Goal: Task Accomplishment & Management: Manage account settings

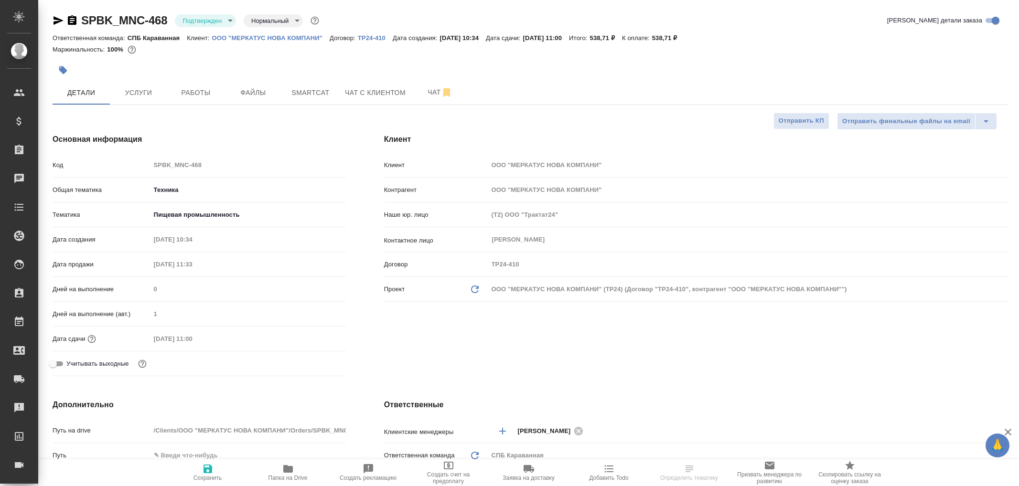
select select "RU"
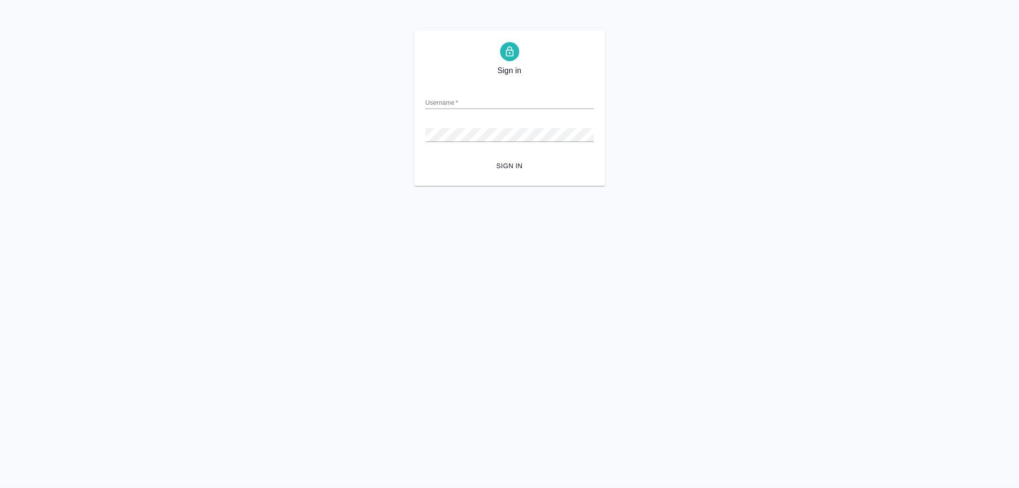
click at [452, 98] on input "Username   *" at bounding box center [510, 102] width 168 height 13
type input "arina.ivanova@awatera.com"
click at [426, 157] on button "Sign in" at bounding box center [510, 166] width 168 height 18
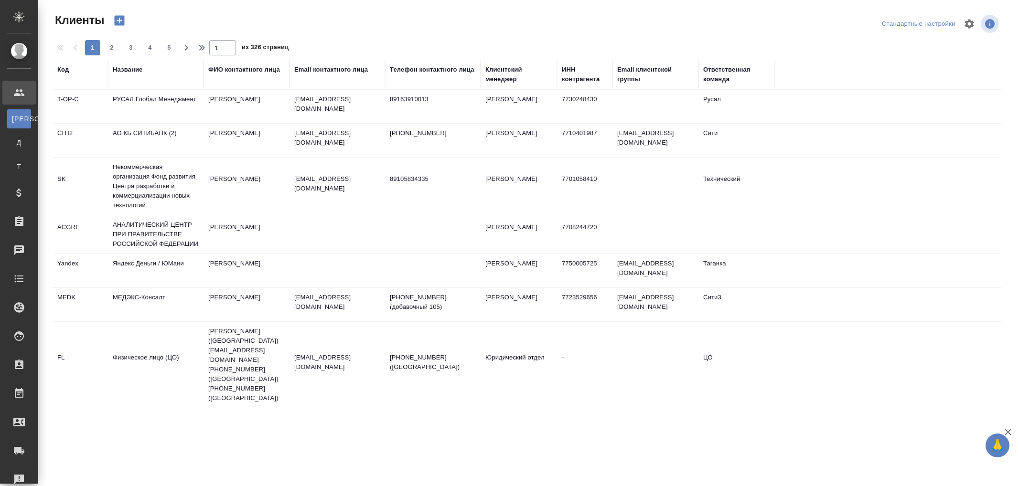
select select "RU"
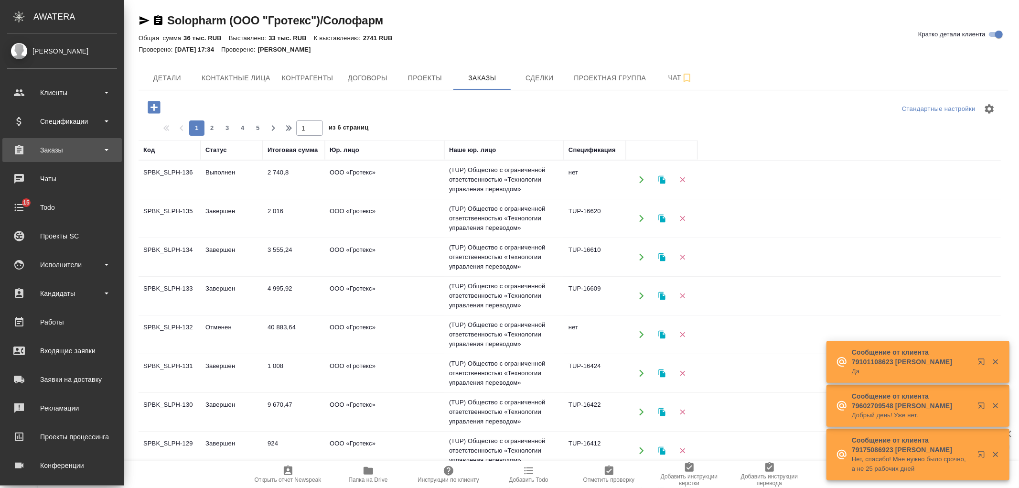
click at [78, 151] on div "Заказы" at bounding box center [62, 150] width 110 height 14
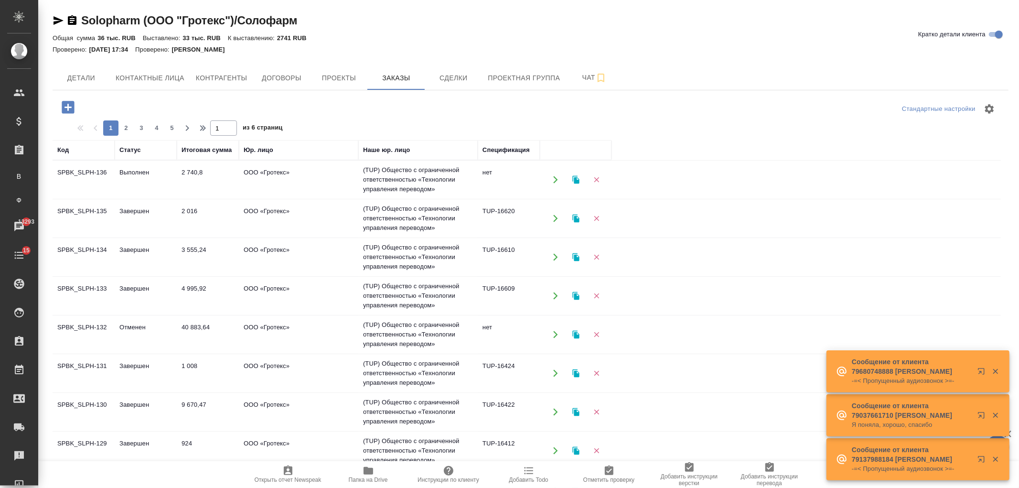
click at [293, 179] on td "ООО «Гротекс»" at bounding box center [298, 179] width 119 height 33
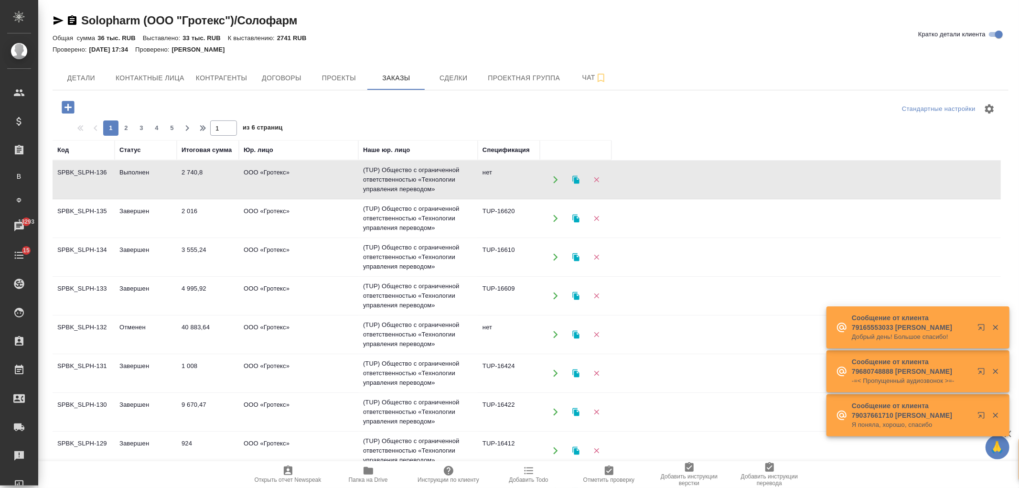
click at [293, 179] on td "ООО «Гротекс»" at bounding box center [298, 179] width 119 height 33
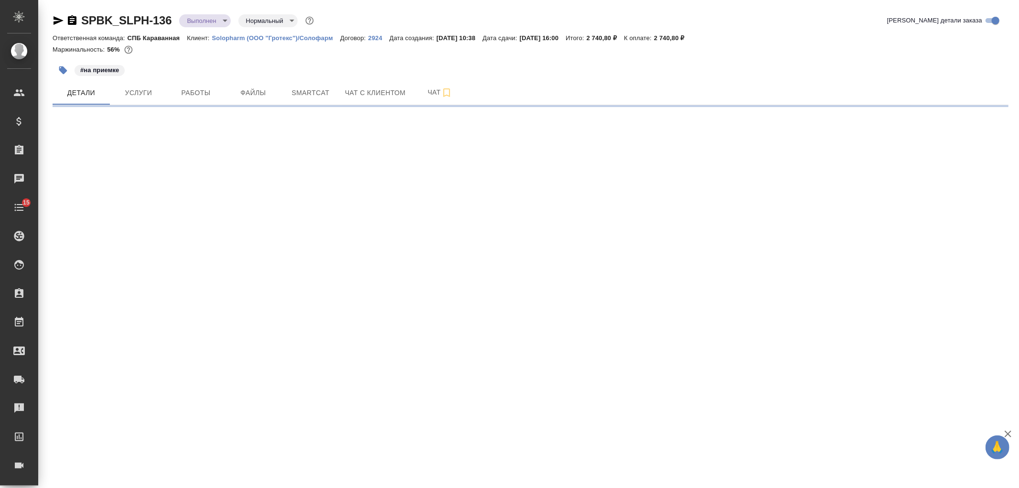
select select "RU"
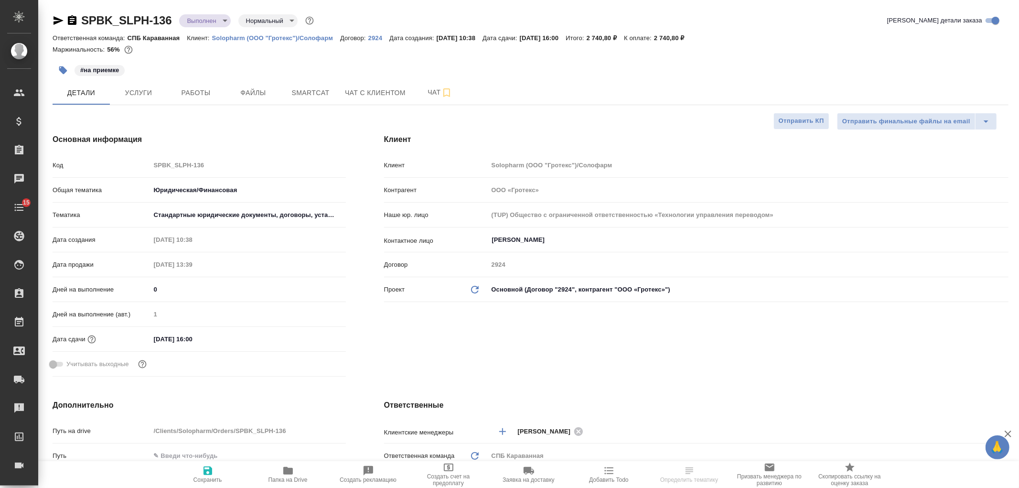
type textarea "x"
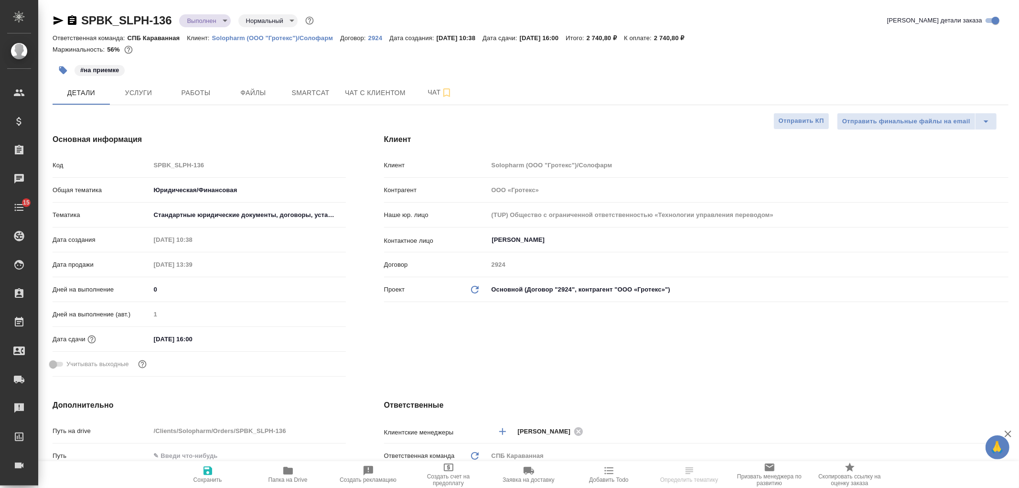
type textarea "x"
click at [703, 350] on div "Клиент Клиент Solopharm (ООО "Гротекс")/Солофарм Контрагент ООО «Гротекс» Наше …" at bounding box center [696, 257] width 663 height 285
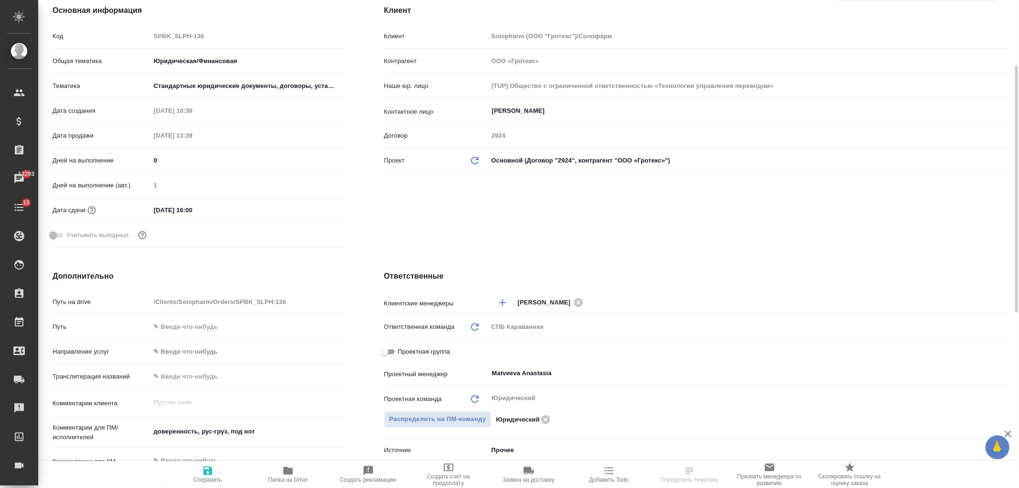
scroll to position [72, 0]
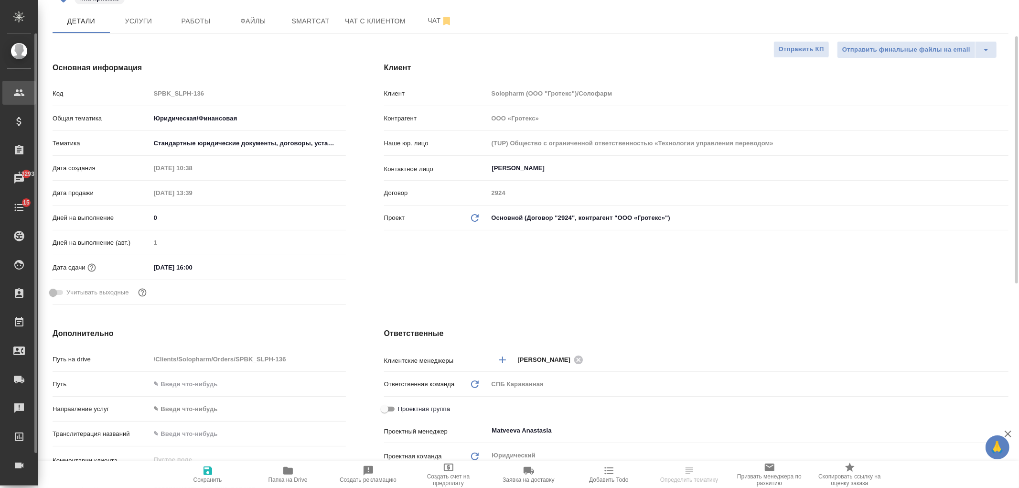
type textarea "x"
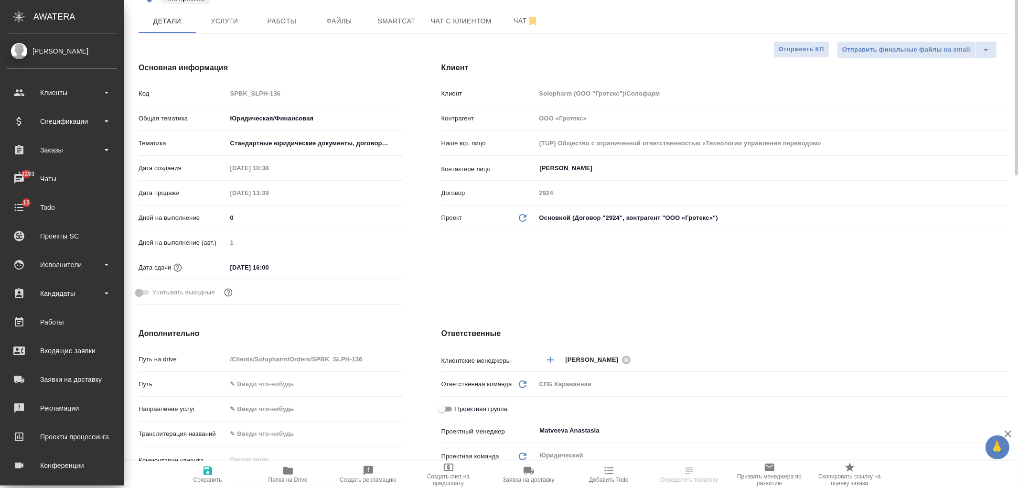
scroll to position [0, 0]
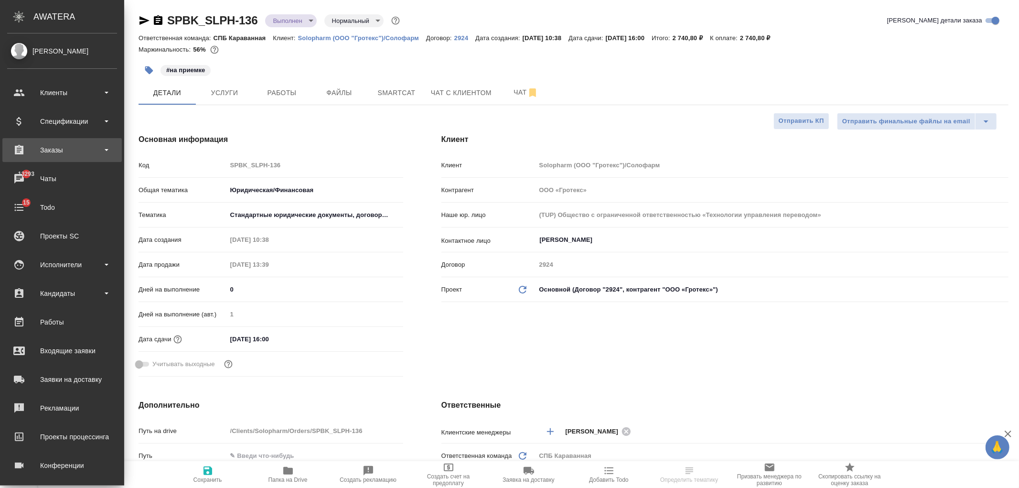
click at [76, 161] on div "Заказы" at bounding box center [61, 150] width 119 height 24
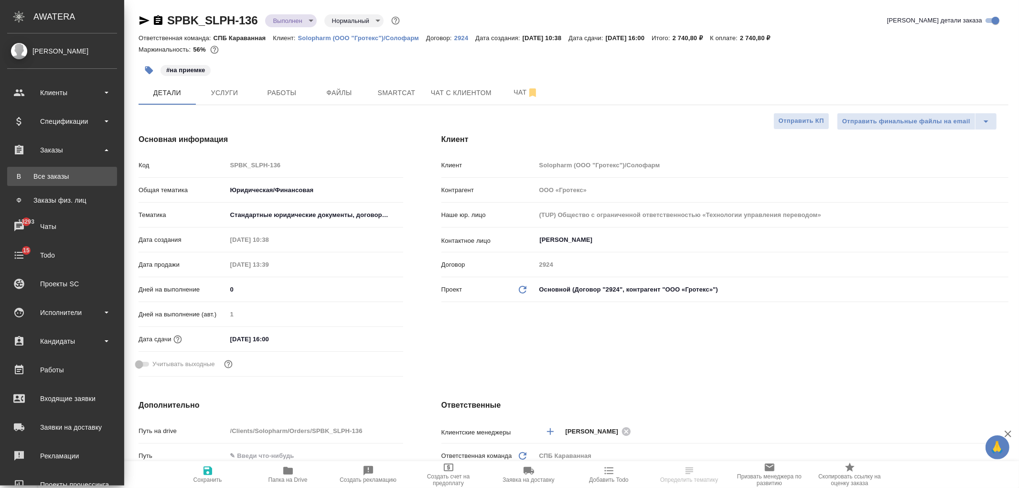
click at [75, 177] on div "Все заказы" at bounding box center [62, 177] width 100 height 10
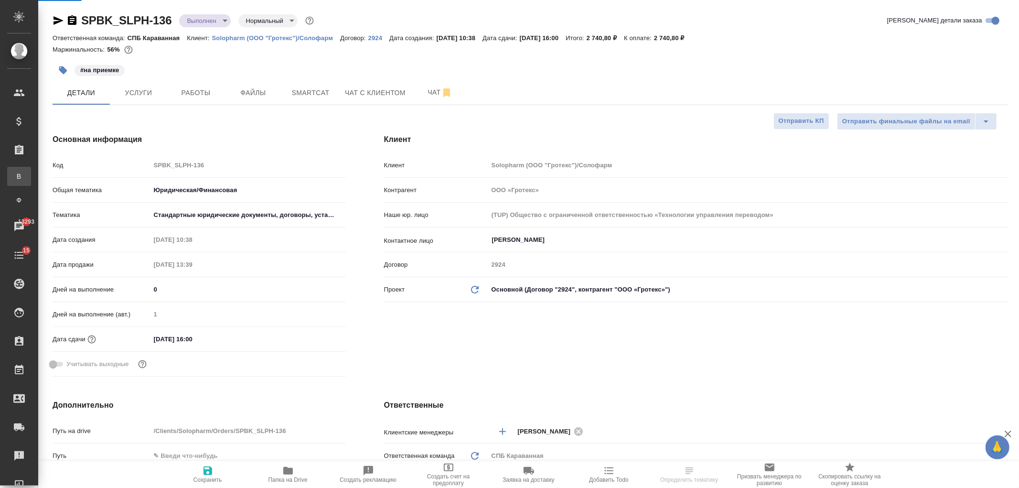
type textarea "x"
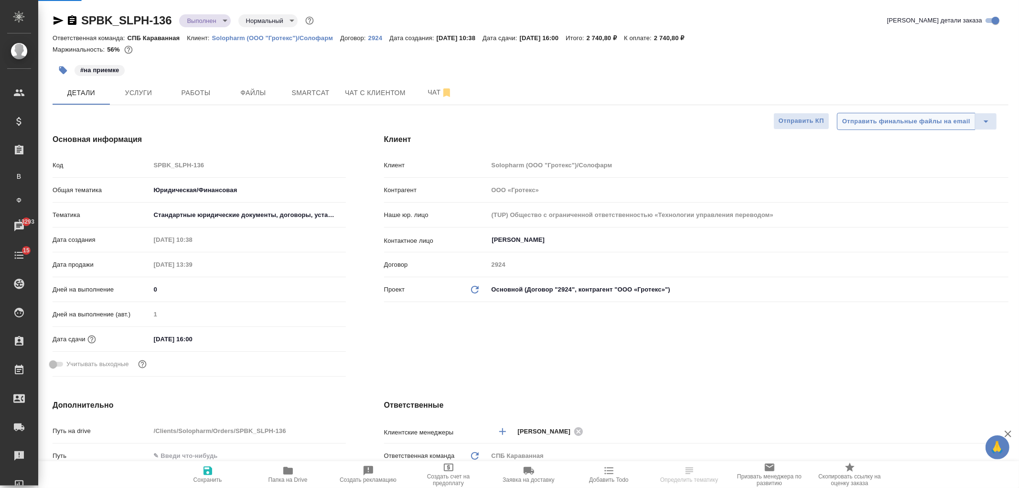
type textarea "x"
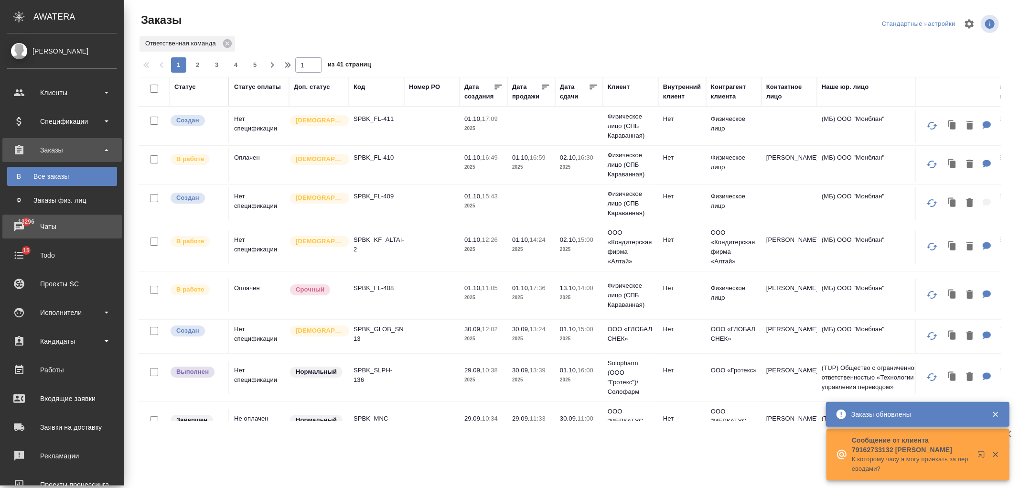
click at [17, 226] on div "Чаты" at bounding box center [62, 226] width 110 height 14
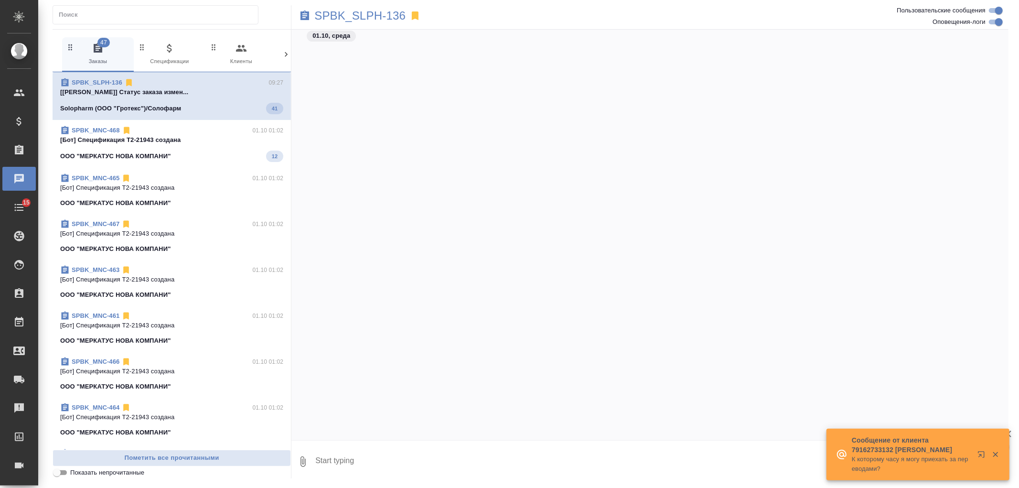
scroll to position [2938, 0]
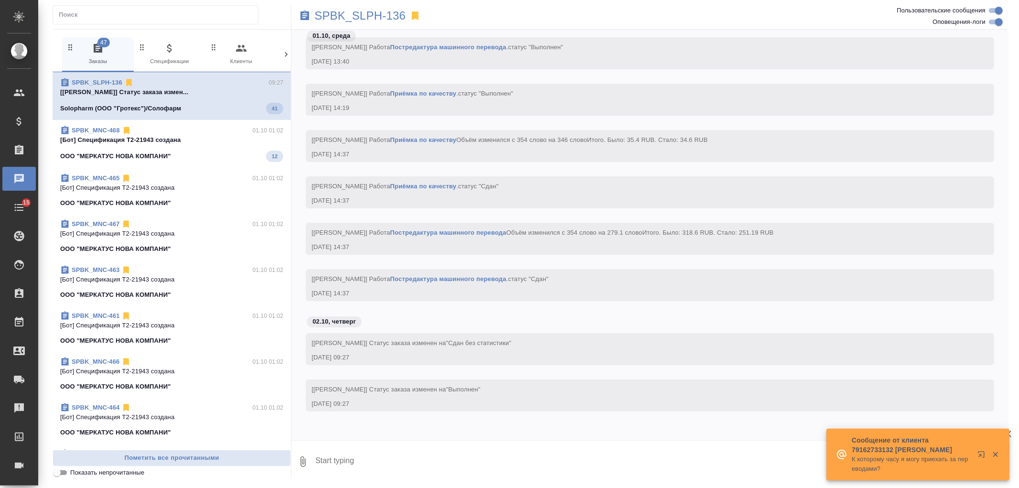
click at [285, 57] on icon at bounding box center [286, 55] width 10 height 10
click at [251, 58] on span "99+ Мессенджеры" at bounding box center [246, 54] width 64 height 23
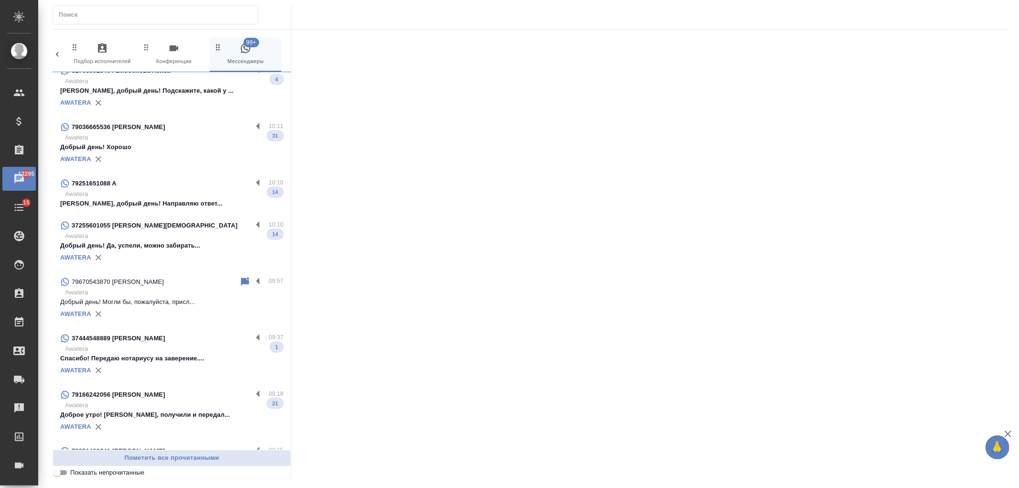
scroll to position [0, 0]
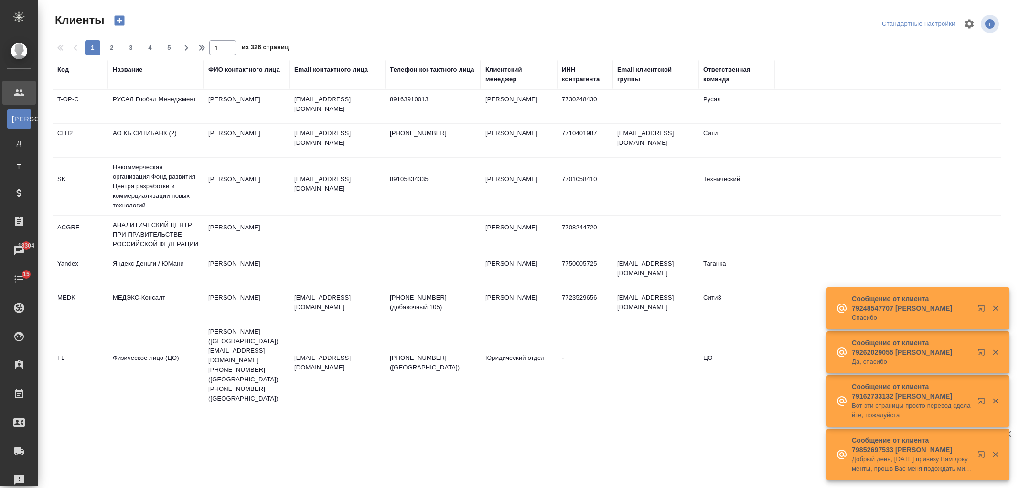
select select "RU"
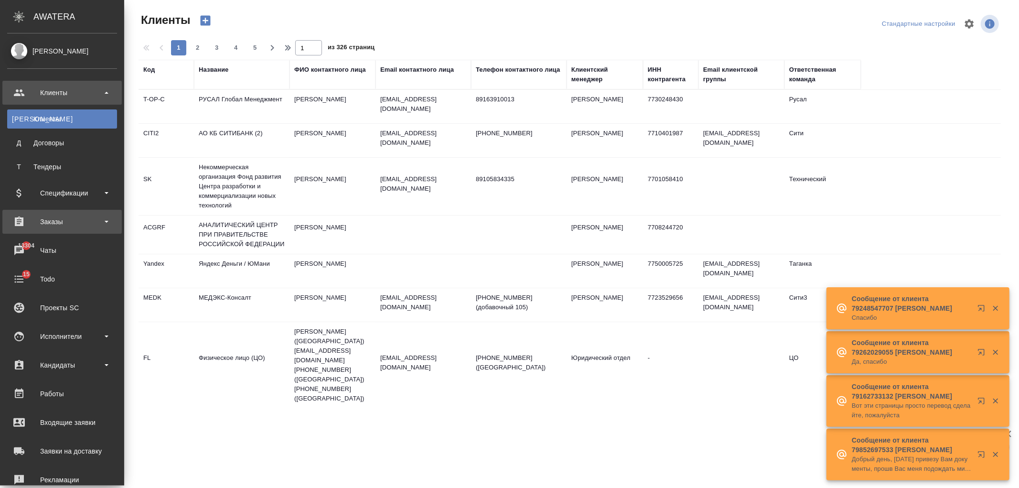
click at [81, 225] on div "Заказы" at bounding box center [62, 222] width 110 height 14
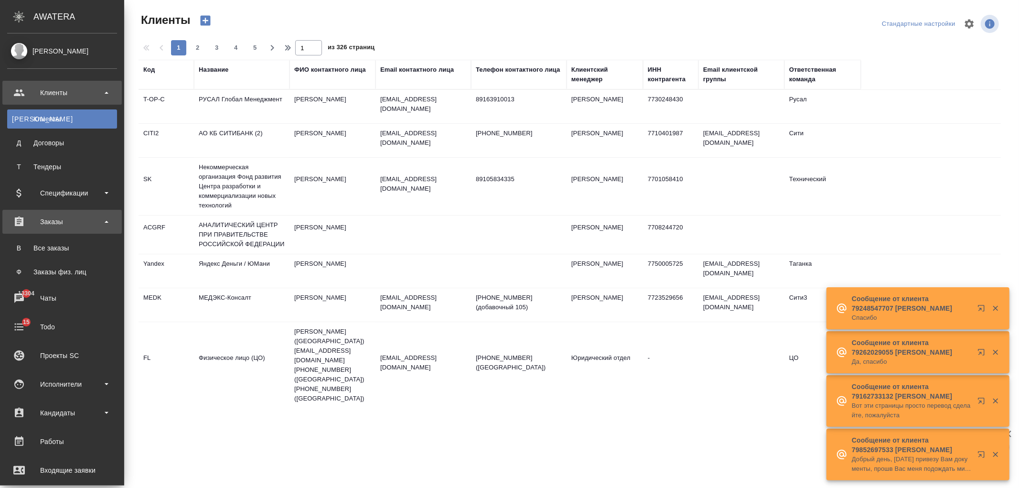
click at [84, 240] on link "В Все заказы" at bounding box center [62, 247] width 110 height 19
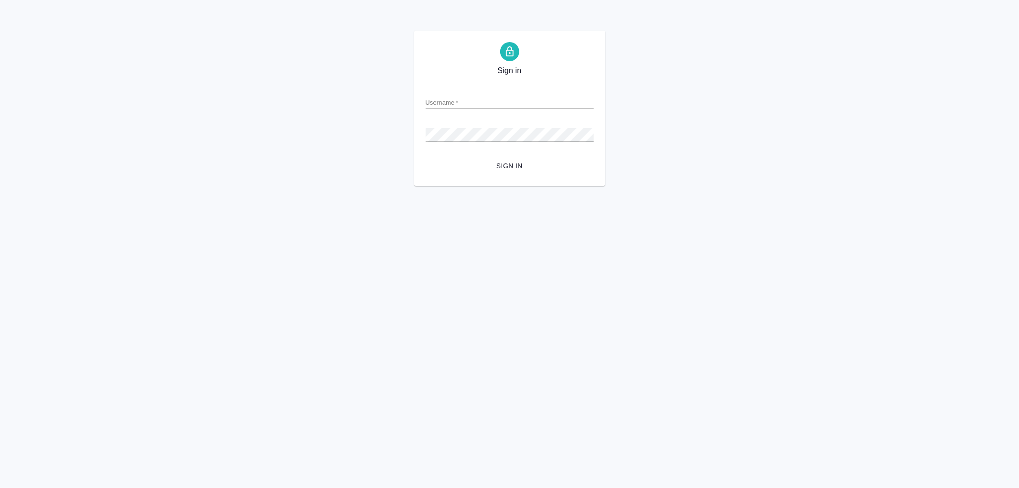
click at [475, 106] on input "Username   *" at bounding box center [510, 102] width 168 height 13
type input "arina.ivanova@awatera.com"
click at [426, 157] on button "Sign in" at bounding box center [510, 166] width 168 height 18
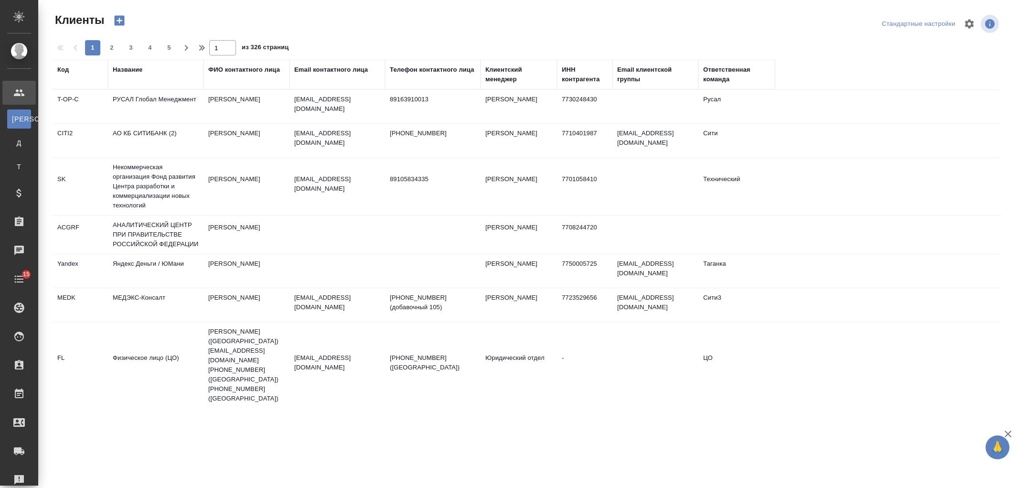
select select "RU"
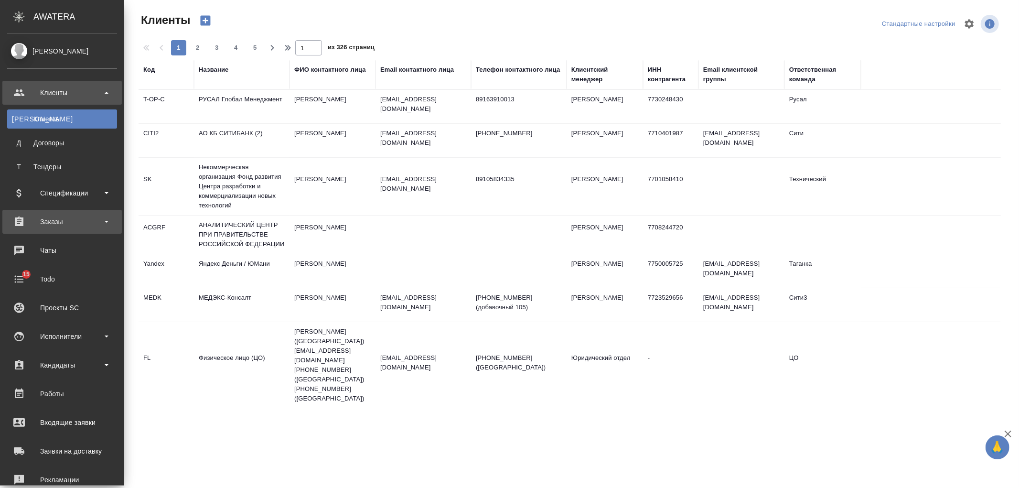
click at [79, 222] on div "Заказы" at bounding box center [62, 222] width 110 height 14
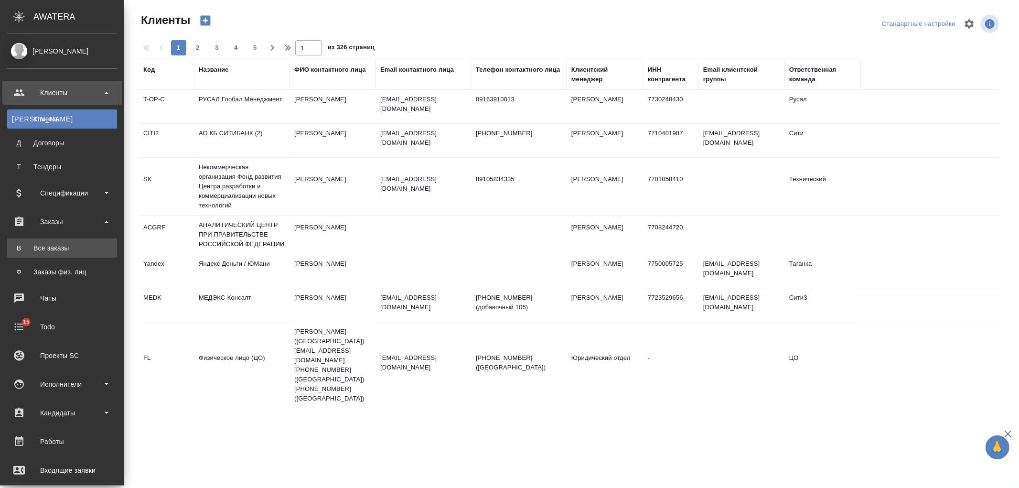
click at [72, 251] on div "Все заказы" at bounding box center [62, 248] width 100 height 10
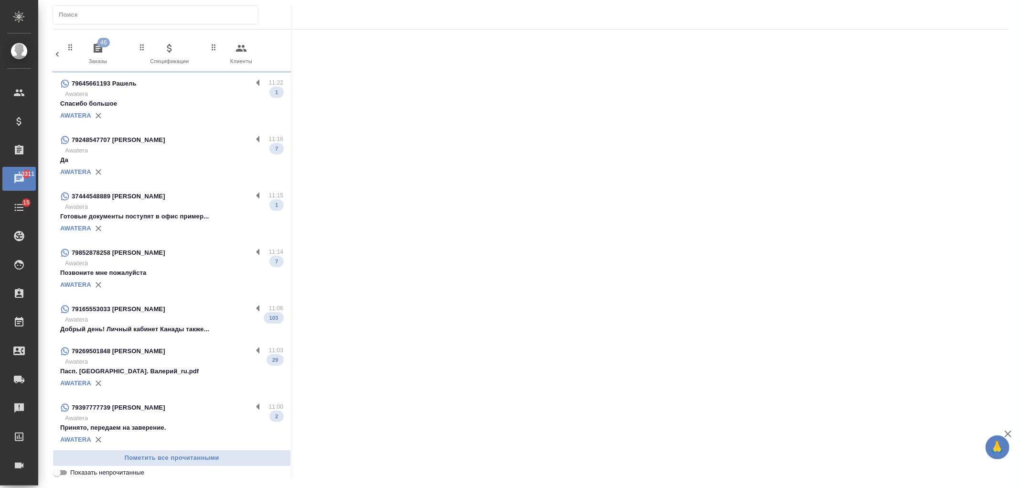
scroll to position [0, 426]
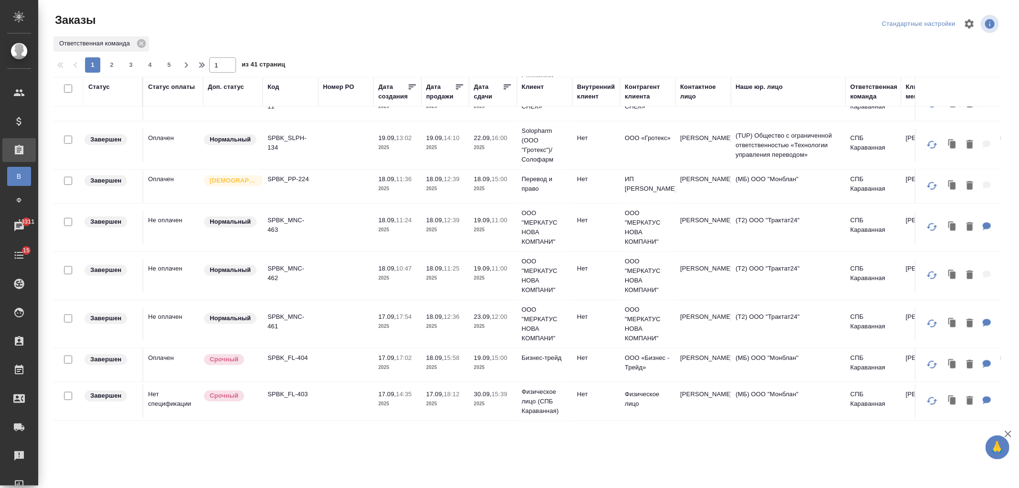
scroll to position [763, 0]
click at [305, 397] on td "SPBK_FL-403" at bounding box center [290, 401] width 55 height 33
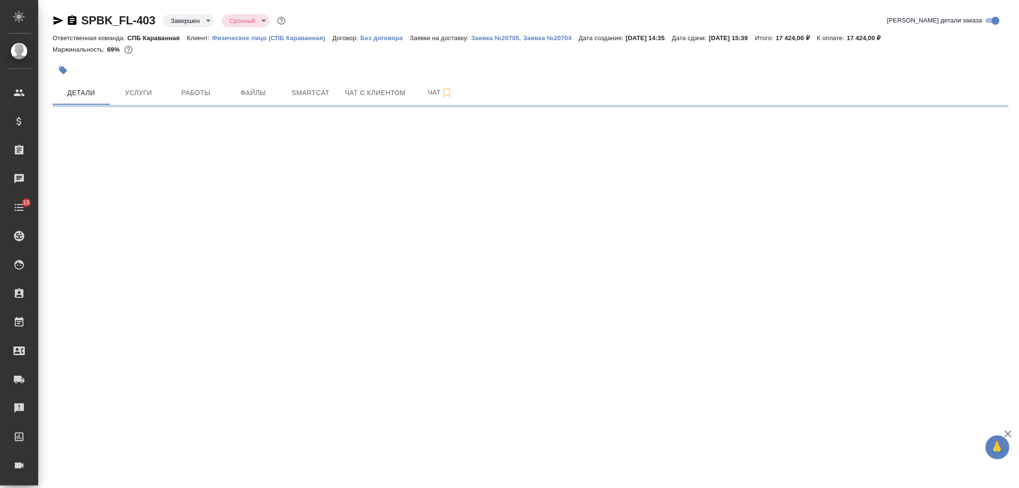
select select "RU"
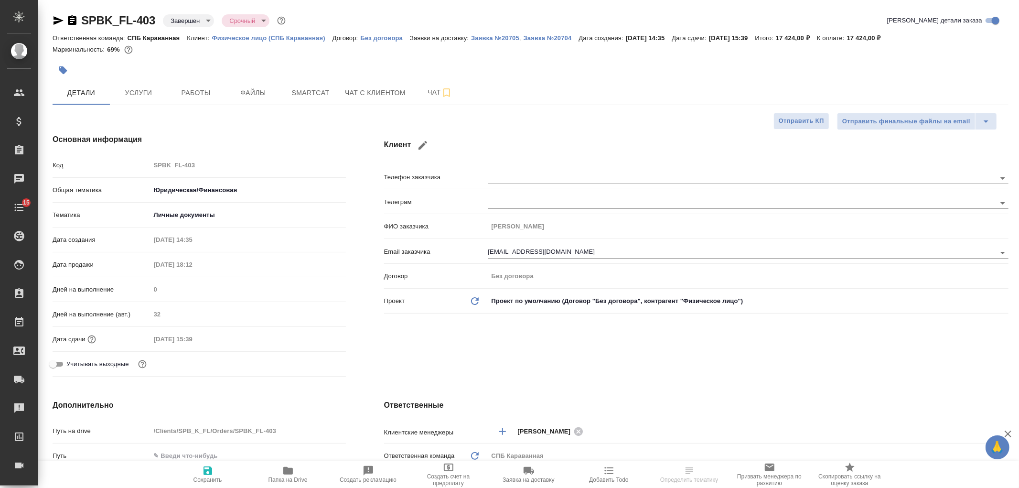
type textarea "x"
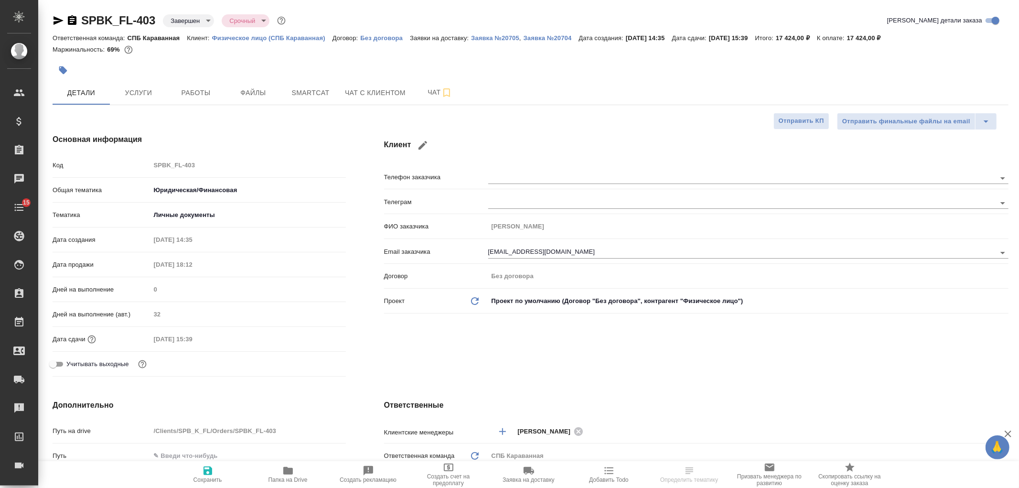
type textarea "x"
type input "[PERSON_NAME]"
type textarea "x"
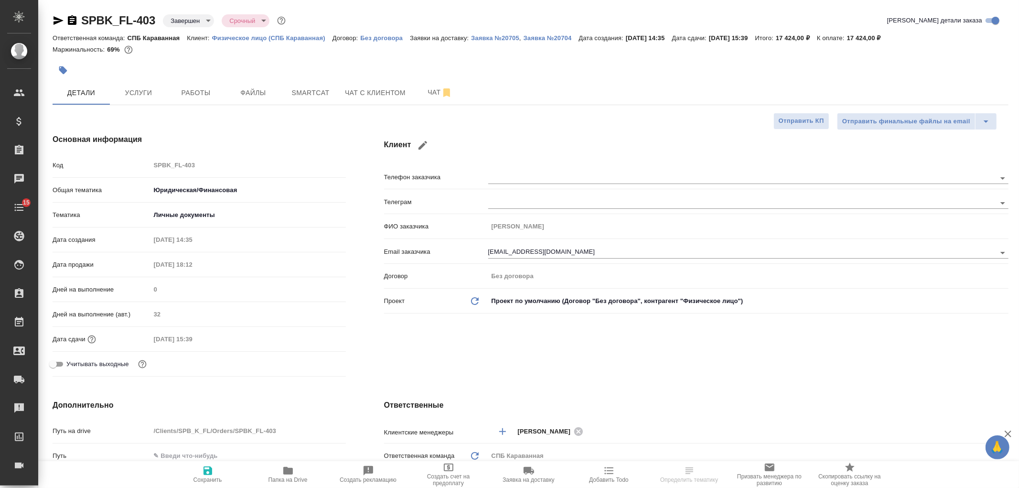
click at [600, 371] on div "Клиент Телефон заказчика [PERSON_NAME] заказчика [PERSON_NAME] Email заказчика …" at bounding box center [696, 257] width 663 height 285
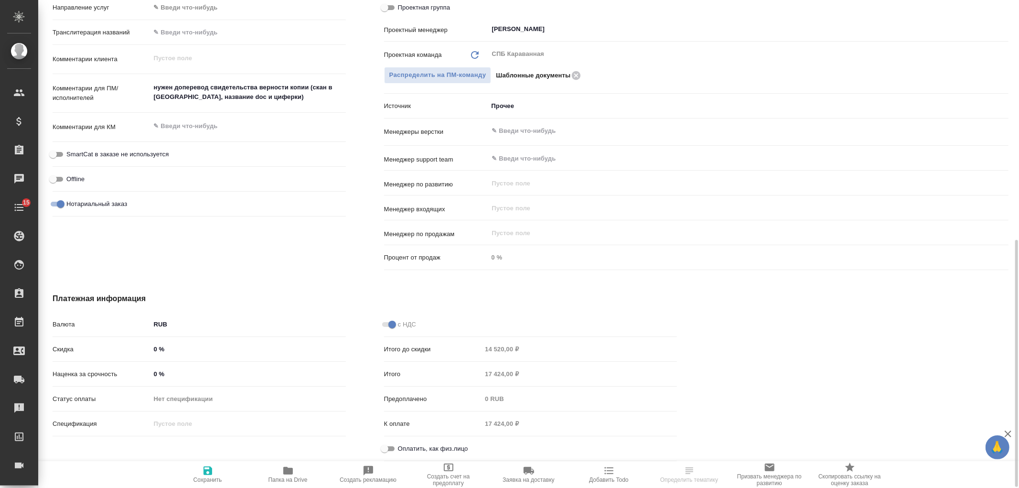
scroll to position [474, 0]
drag, startPoint x: 391, startPoint y: 448, endPoint x: 310, endPoint y: 476, distance: 85.8
click at [391, 448] on input "Оплатить, как физ.лицо" at bounding box center [384, 447] width 34 height 11
checkbox input "true"
type textarea "x"
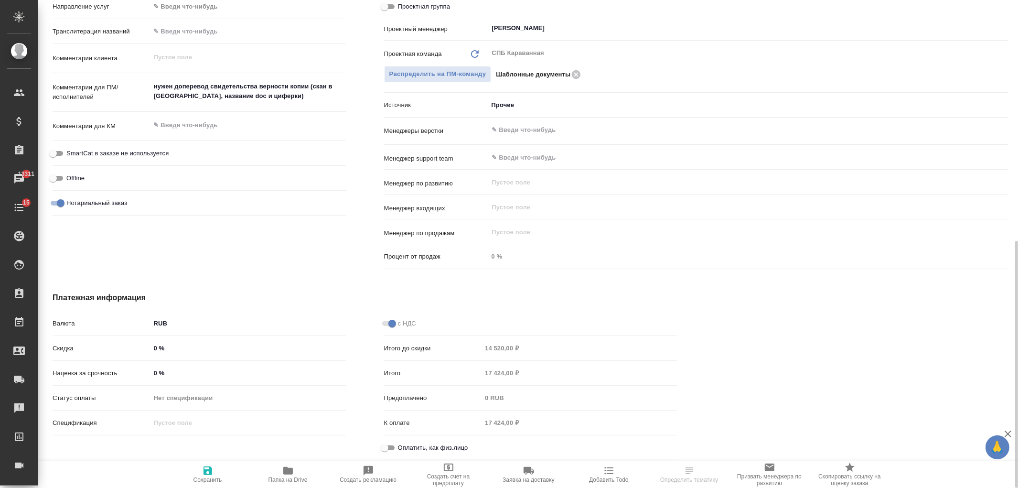
type textarea "x"
click at [216, 477] on span "Сохранить" at bounding box center [208, 479] width 29 height 7
type textarea "x"
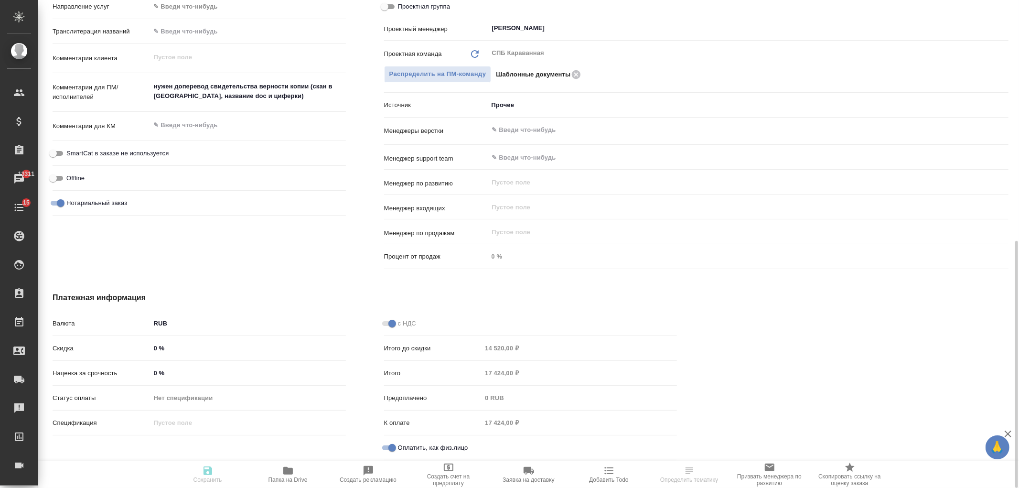
type textarea "x"
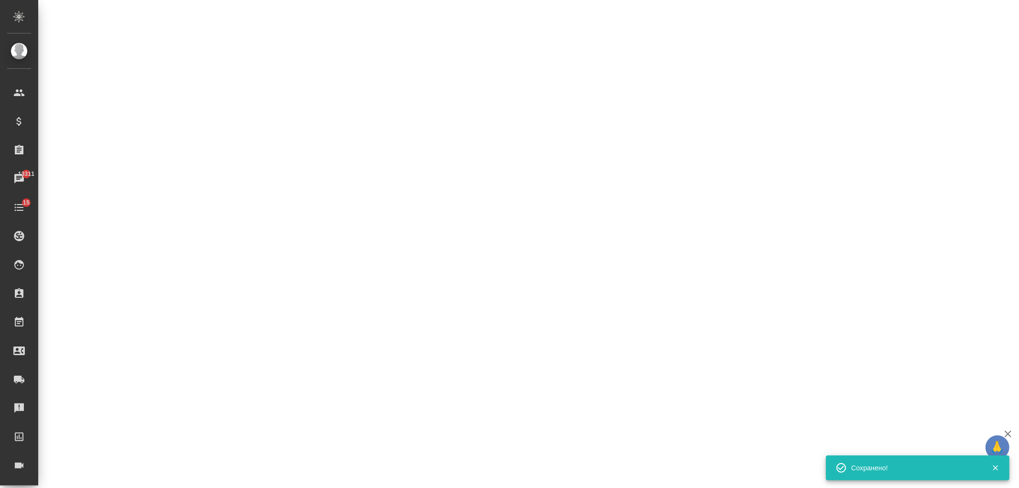
select select "RU"
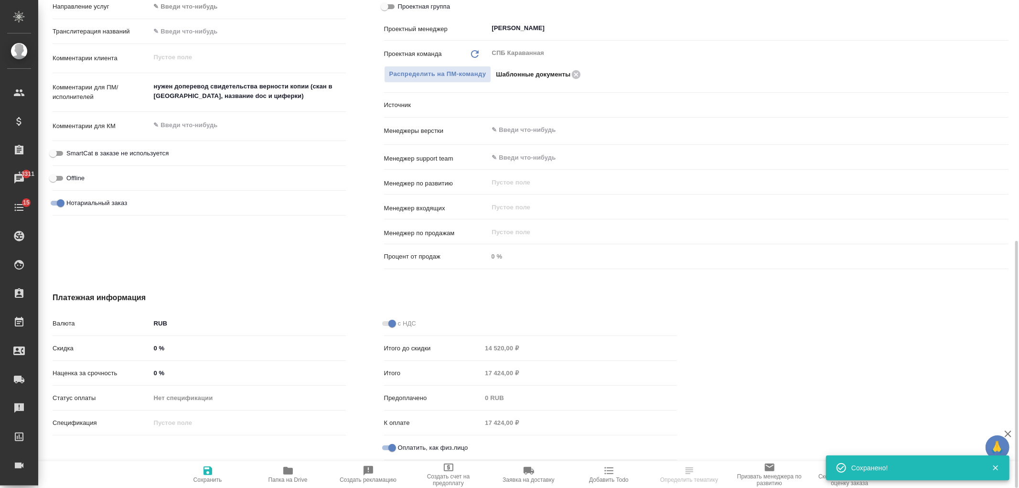
type textarea "x"
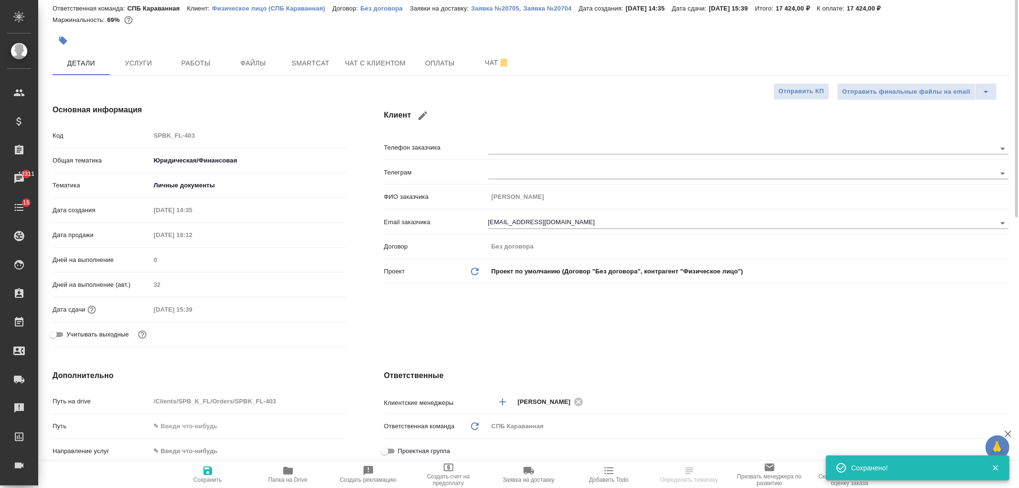
scroll to position [0, 0]
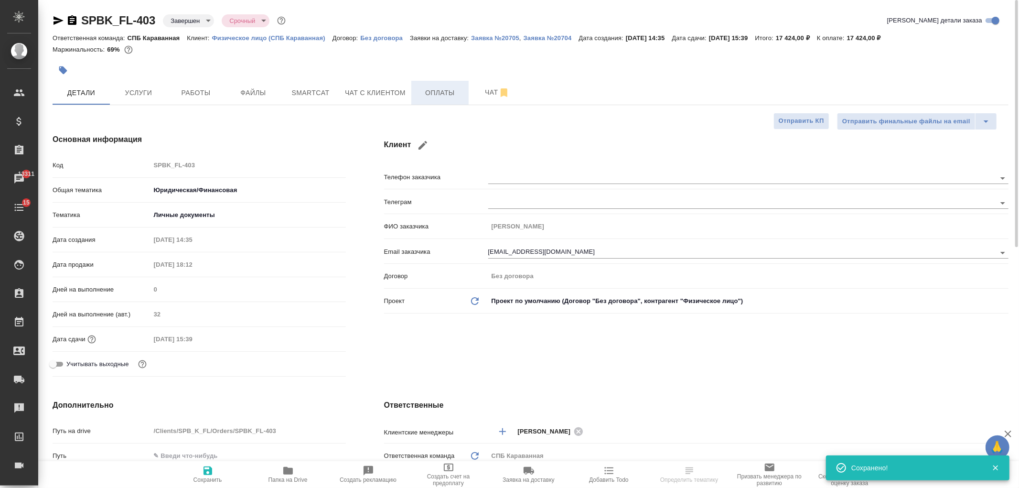
click at [438, 89] on span "Оплаты" at bounding box center [440, 93] width 46 height 12
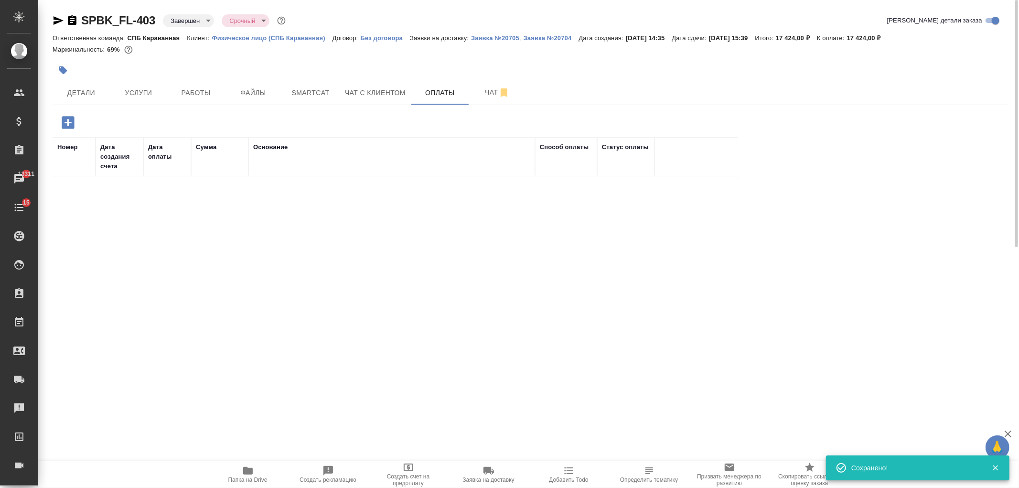
click at [67, 119] on icon "button" at bounding box center [68, 122] width 12 height 12
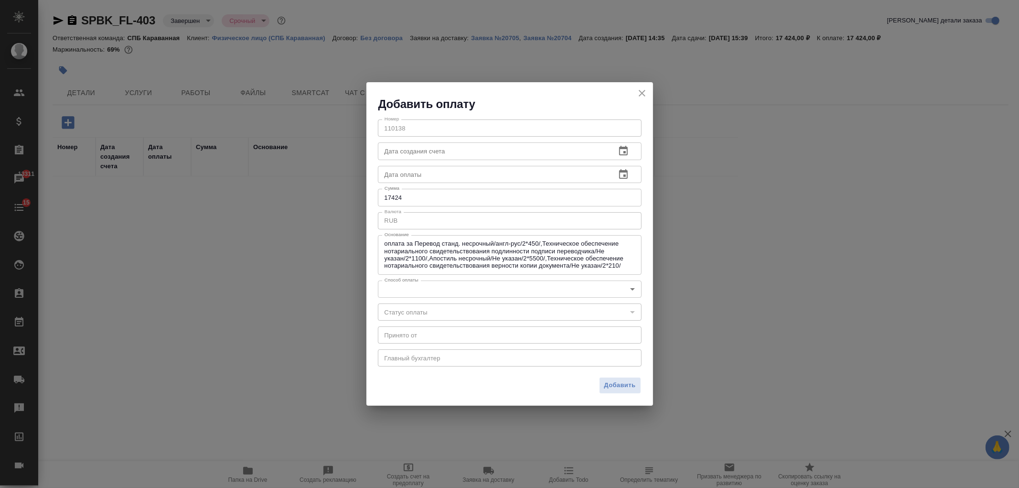
click at [446, 291] on body "🙏 .cls-1 fill:#fff; AWATERA Ivanova Arina Клиенты Спецификации Заказы 13311 Чат…" at bounding box center [509, 244] width 1019 height 488
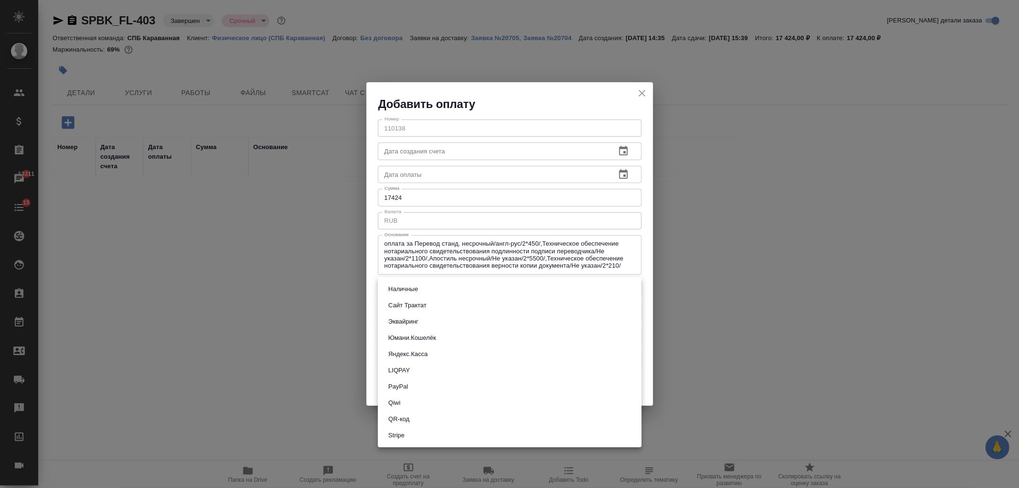
click at [442, 308] on li "Сайт Трактат" at bounding box center [510, 305] width 264 height 16
type input "site-traktat"
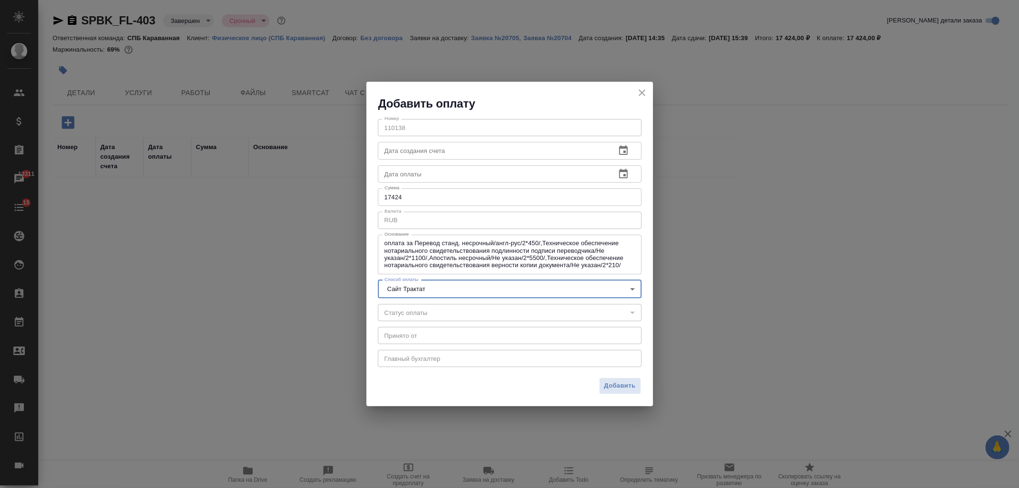
click at [462, 152] on input "text" at bounding box center [493, 150] width 230 height 17
click at [422, 154] on input "text" at bounding box center [493, 150] width 230 height 17
click at [625, 151] on icon "button" at bounding box center [623, 150] width 11 height 11
click at [625, 174] on icon "button" at bounding box center [623, 174] width 9 height 10
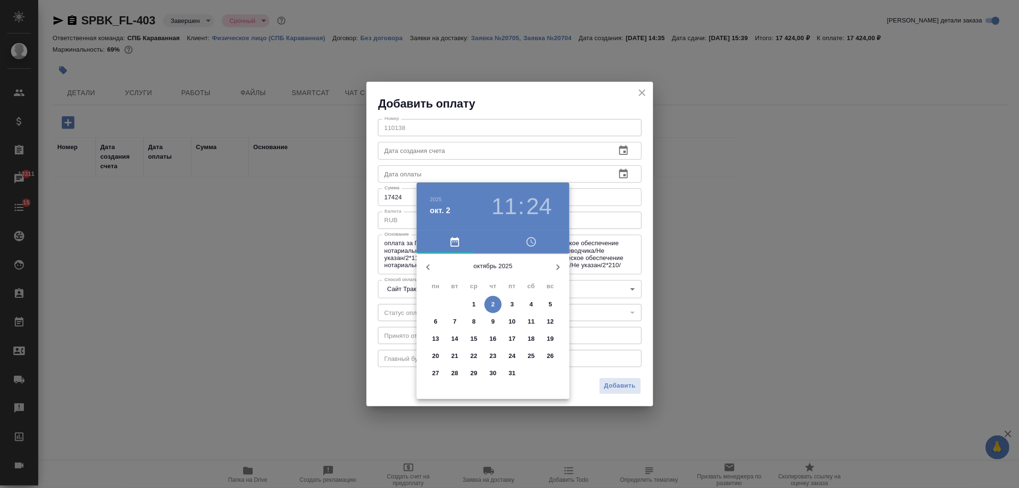
click at [433, 270] on icon "button" at bounding box center [427, 266] width 11 height 11
click at [475, 339] on p "17" at bounding box center [474, 339] width 7 height 10
type input "17.09.2025 11:24"
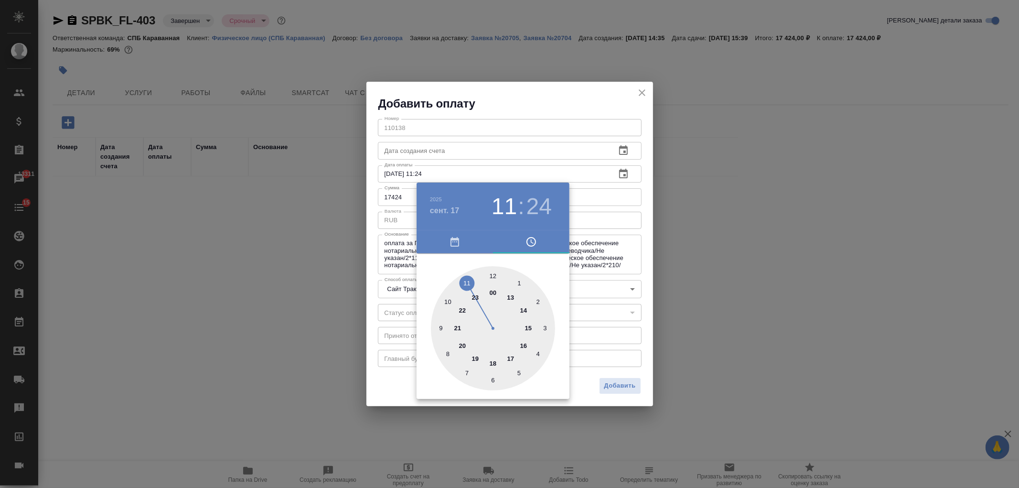
click at [646, 294] on div at bounding box center [509, 244] width 1019 height 488
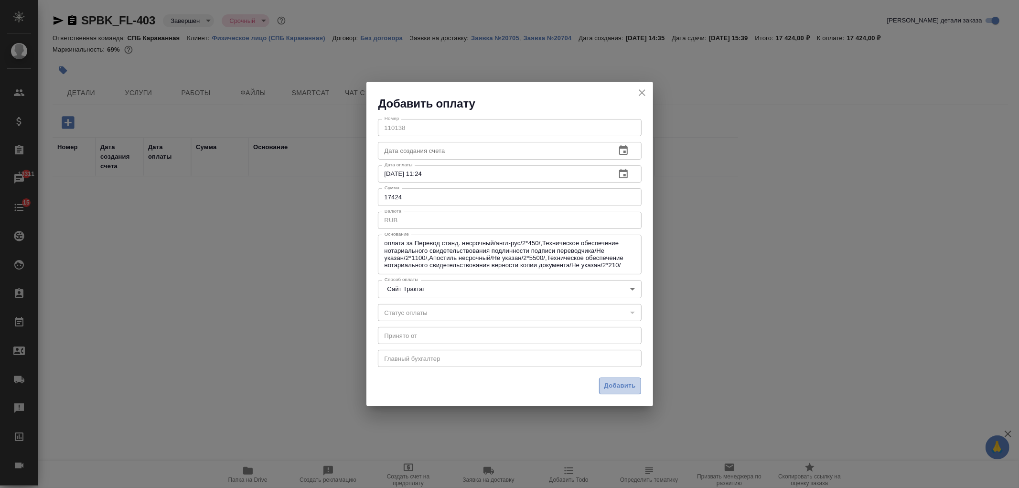
click at [612, 384] on span "Добавить" at bounding box center [620, 385] width 32 height 11
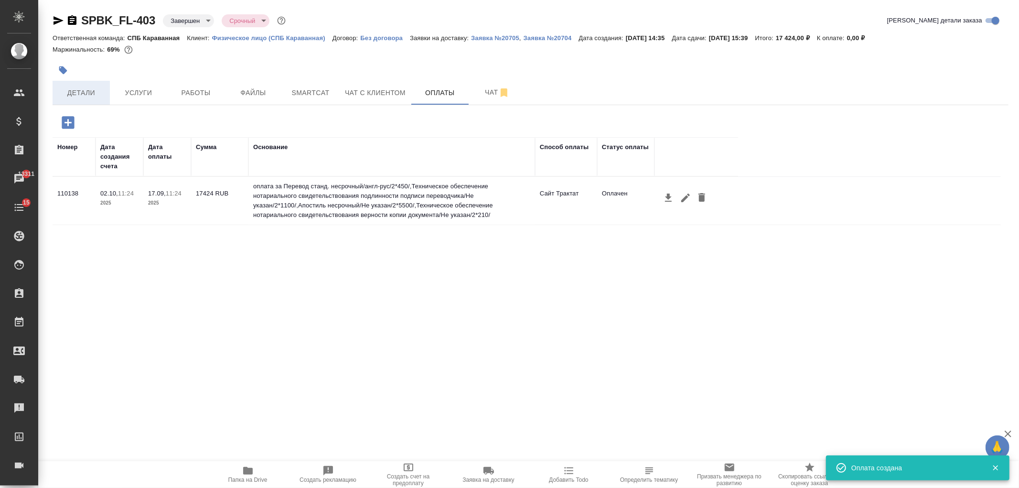
click at [99, 89] on span "Детали" at bounding box center [81, 93] width 46 height 12
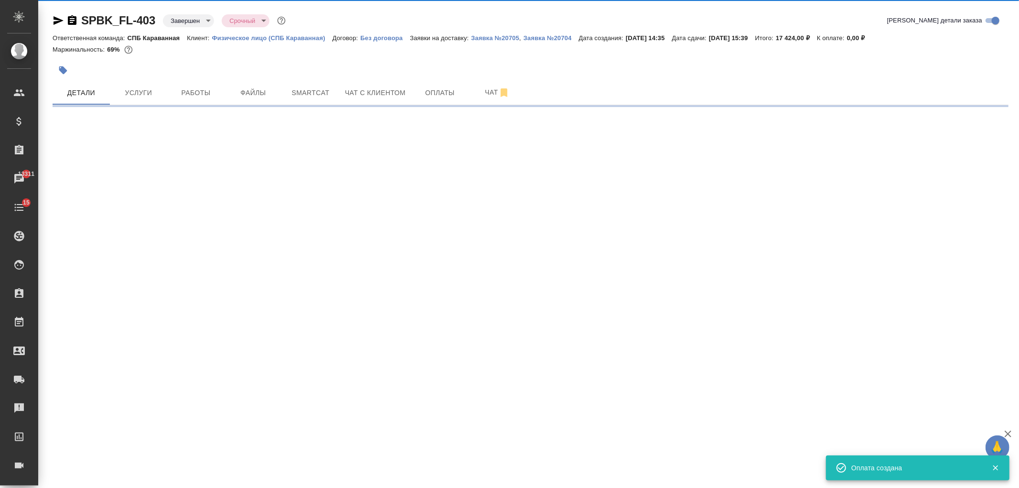
select select "RU"
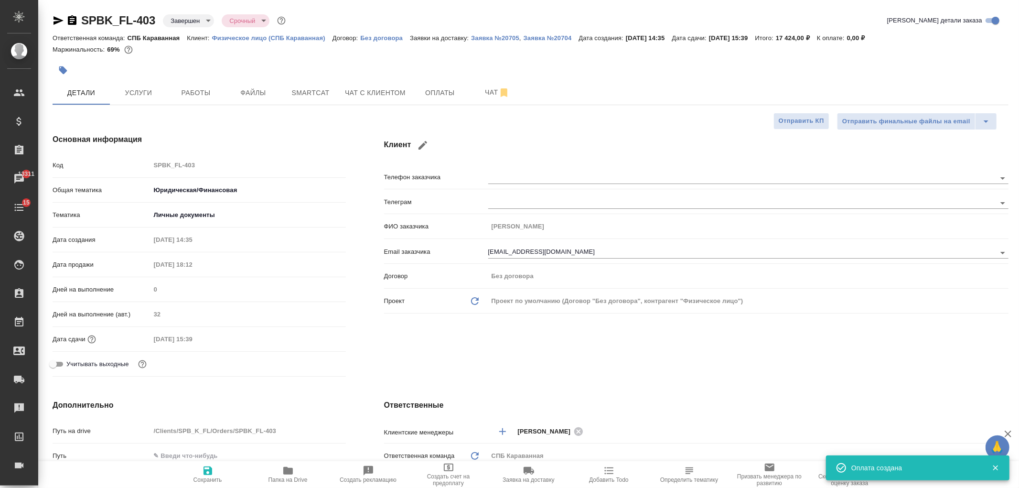
type textarea "x"
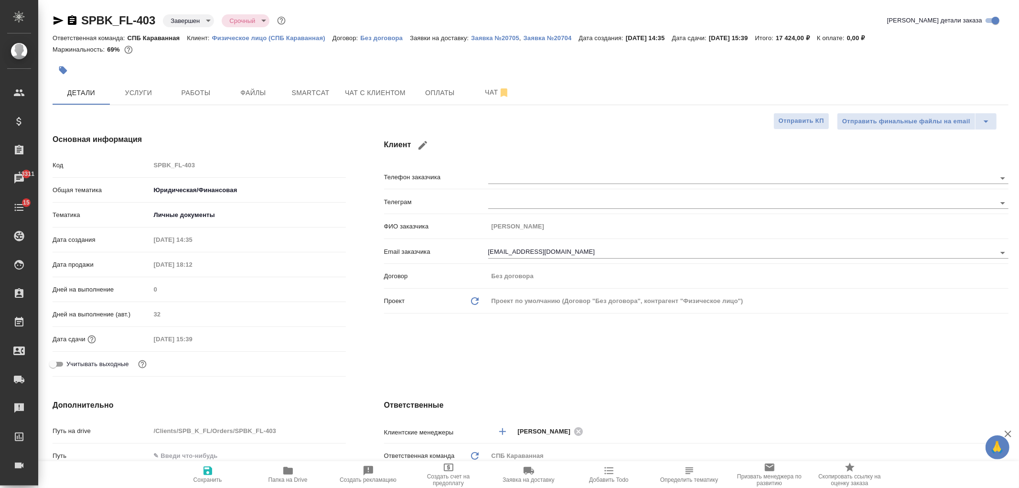
type textarea "x"
